Goal: Transaction & Acquisition: Purchase product/service

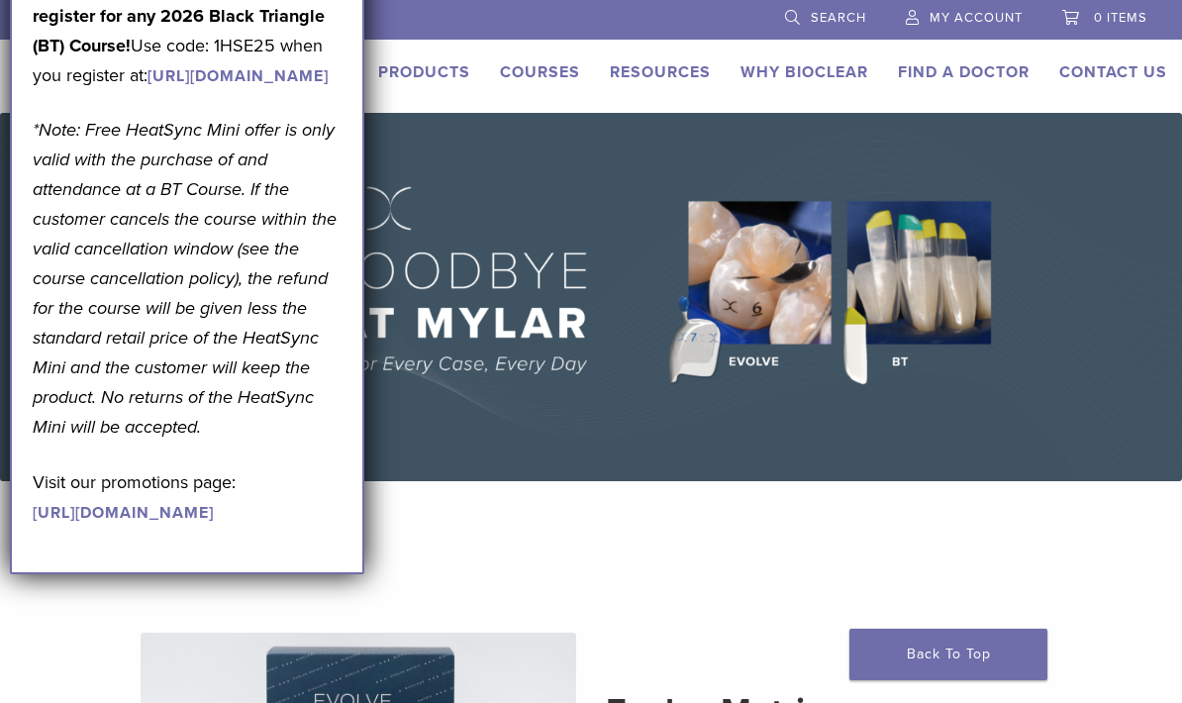
click at [214, 523] on link "https://pages.bioclearmatrix.com/Bioclear-Product-Promotion-Page" at bounding box center [123, 513] width 181 height 20
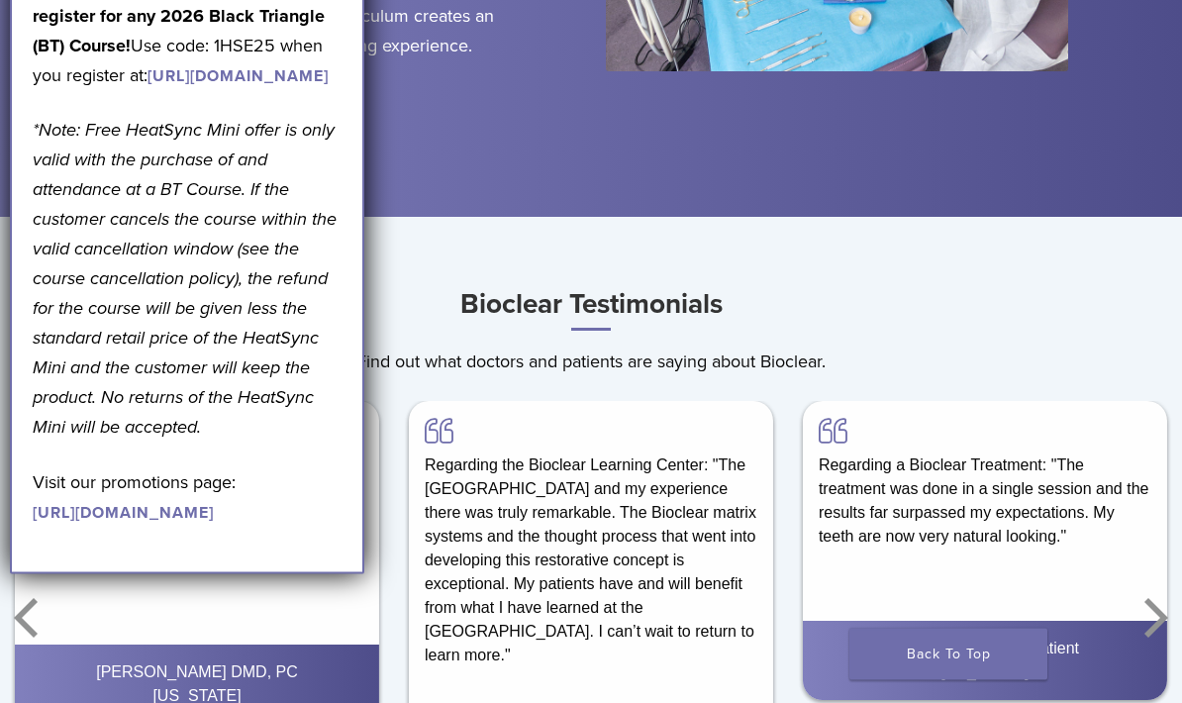
scroll to position [2398, 0]
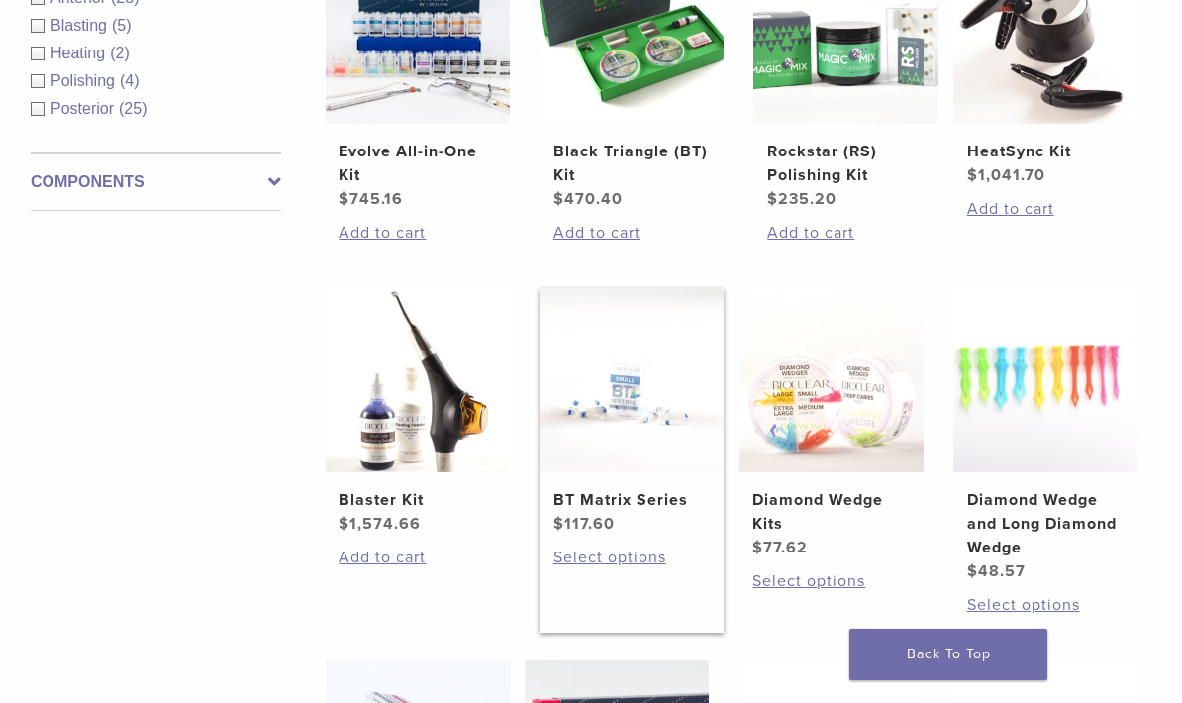
scroll to position [816, 0]
click at [638, 432] on img at bounding box center [631, 379] width 184 height 184
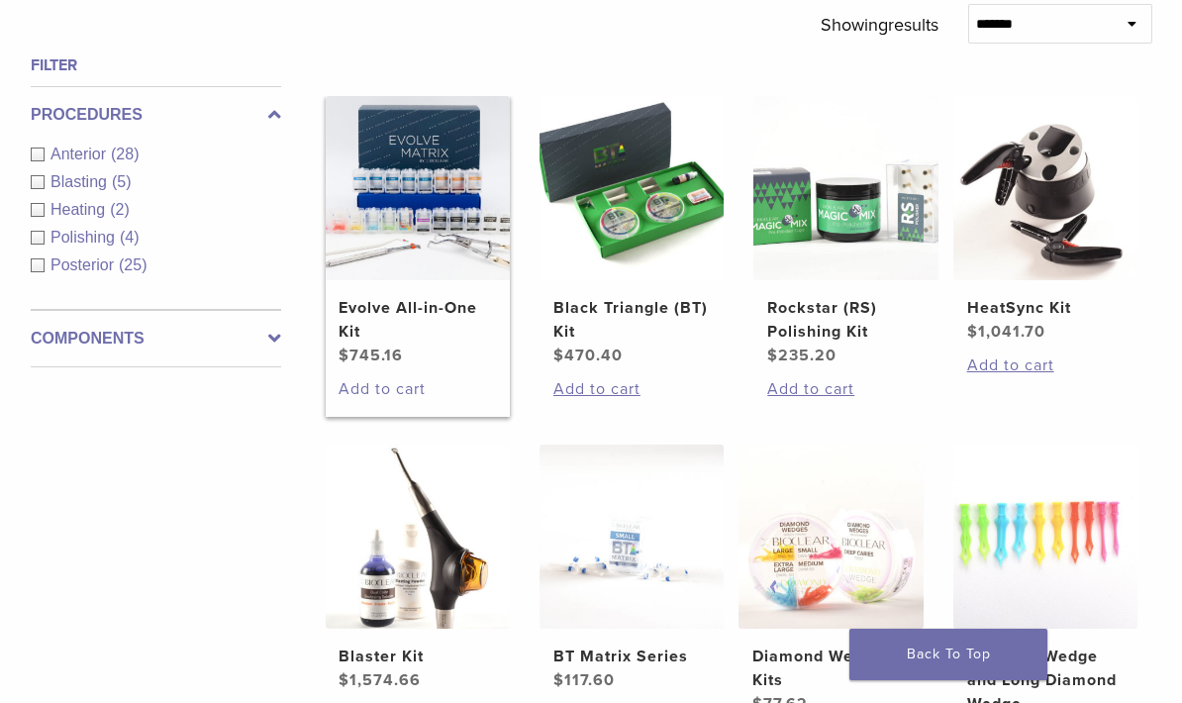
scroll to position [655, 0]
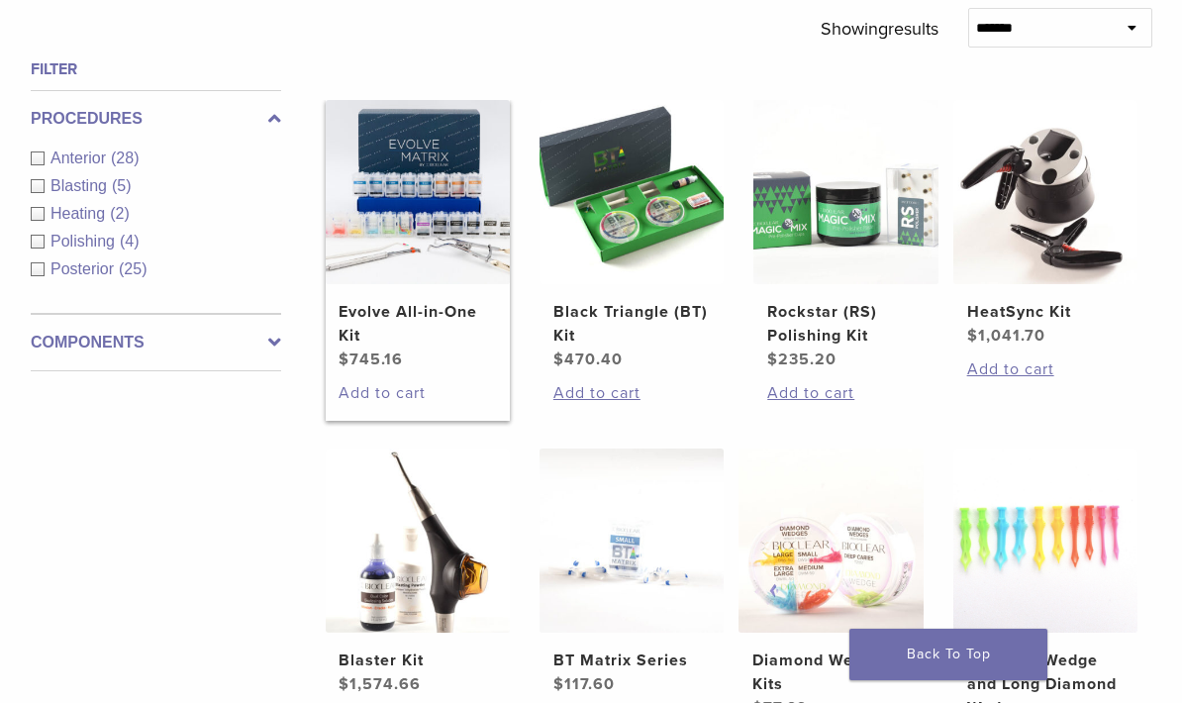
click at [420, 227] on img at bounding box center [418, 192] width 184 height 184
click at [421, 228] on img at bounding box center [418, 192] width 184 height 184
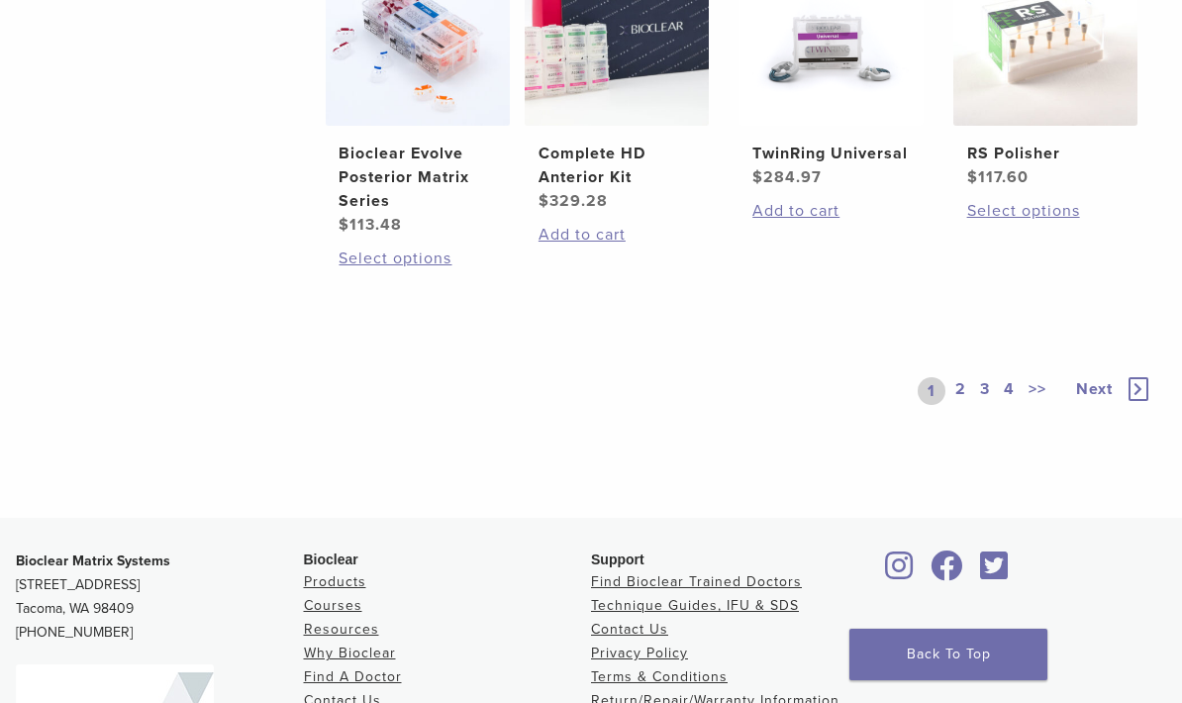
scroll to position [1547, 0]
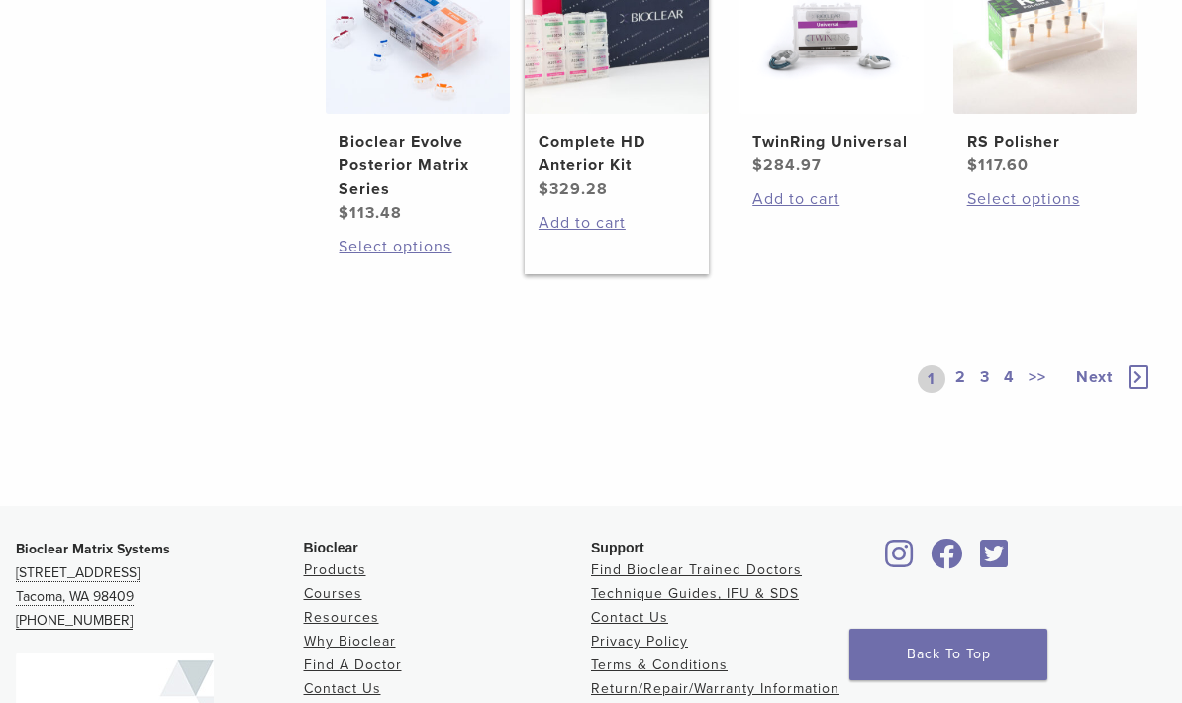
click at [655, 113] on img at bounding box center [616, 21] width 184 height 184
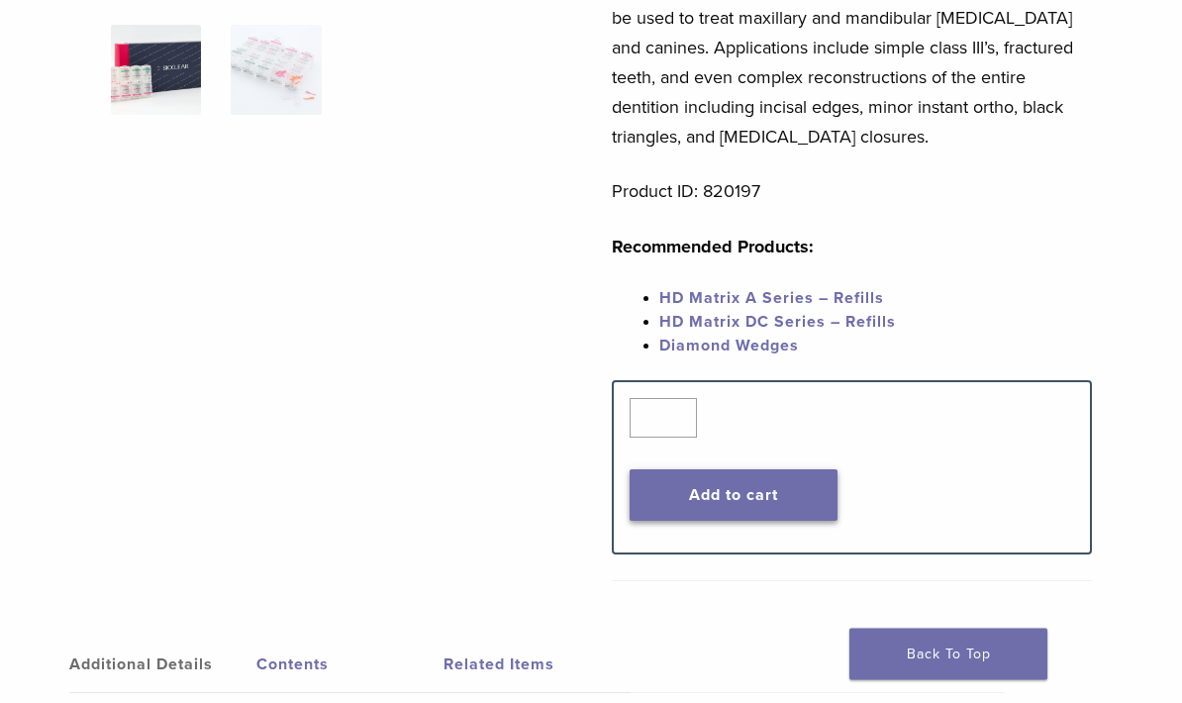
scroll to position [482, 0]
click at [714, 507] on button "Add to cart" at bounding box center [733, 494] width 208 height 51
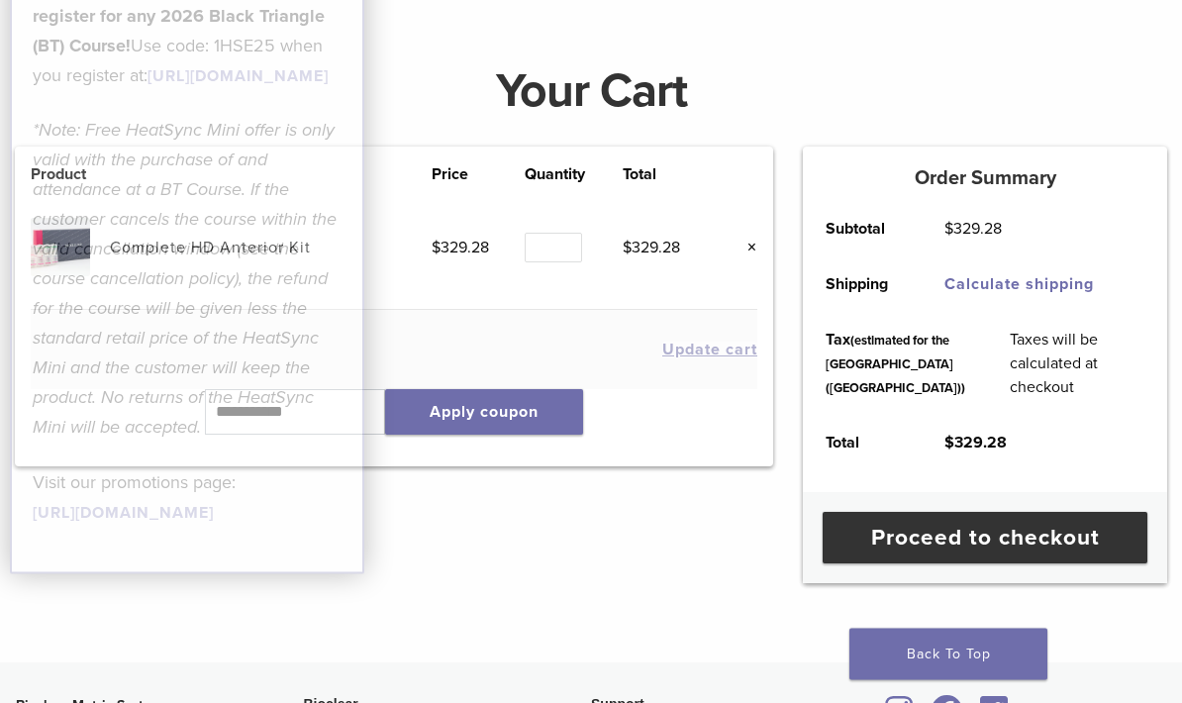
scroll to position [237, 0]
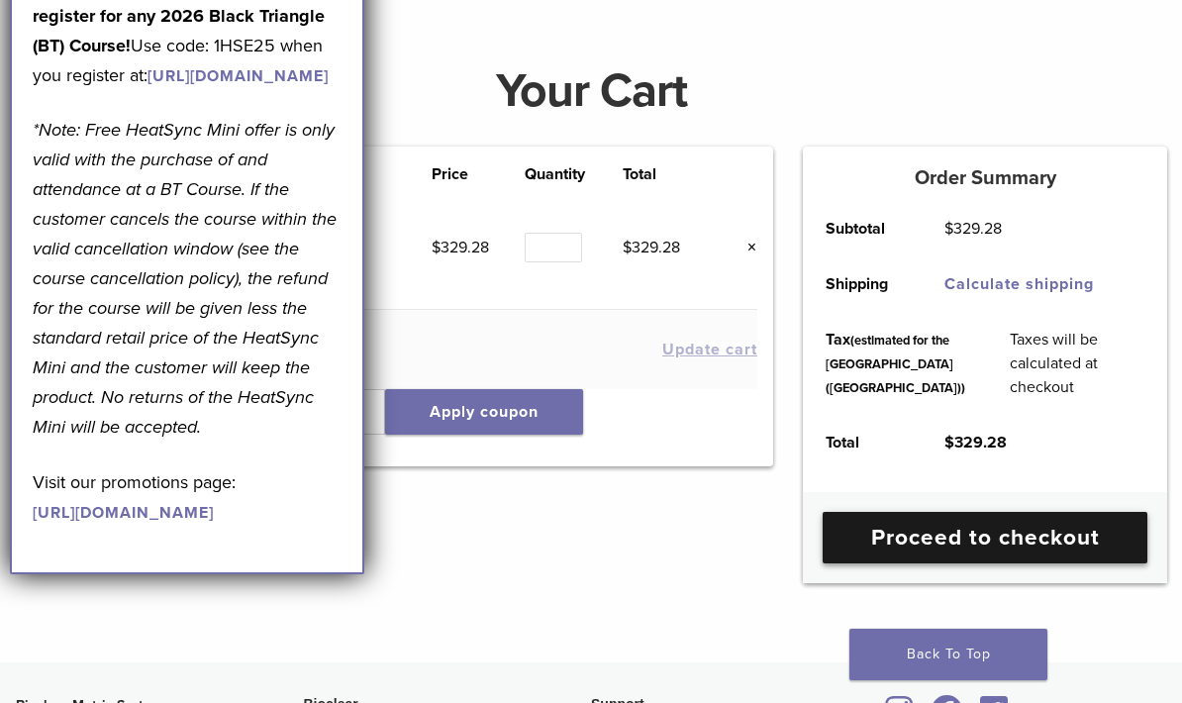
click at [890, 563] on link "Proceed to checkout" at bounding box center [984, 537] width 325 height 51
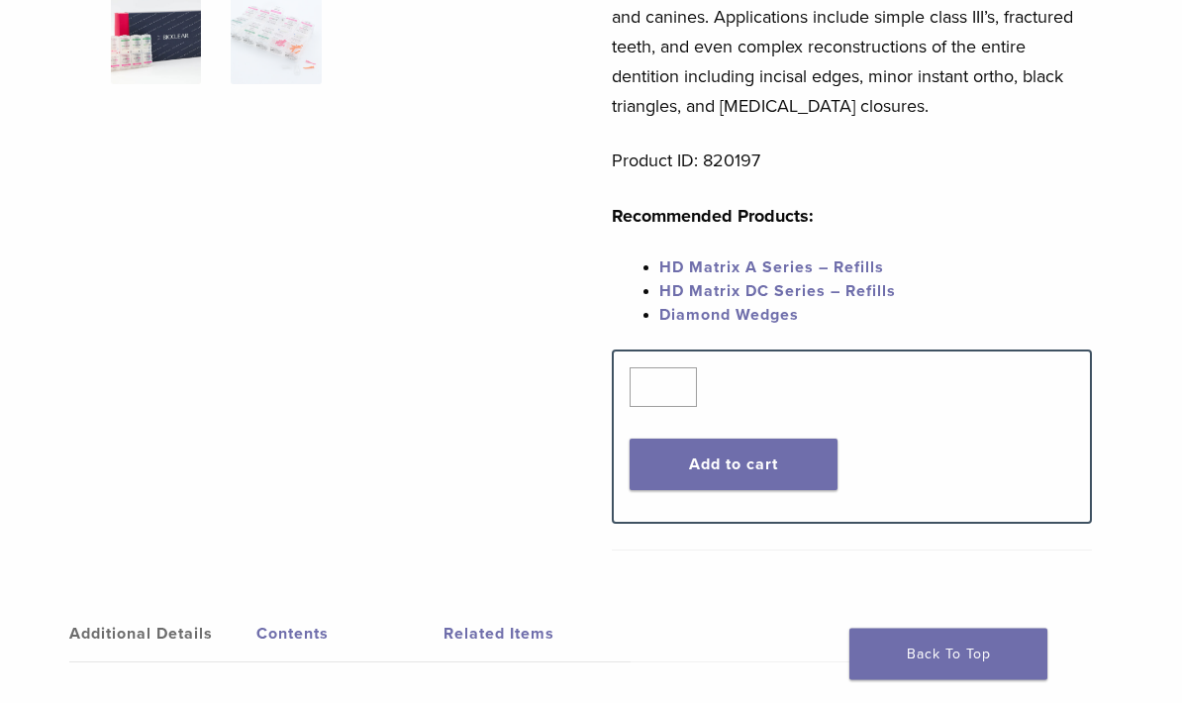
scroll to position [513, 0]
